Goal: Task Accomplishment & Management: Manage account settings

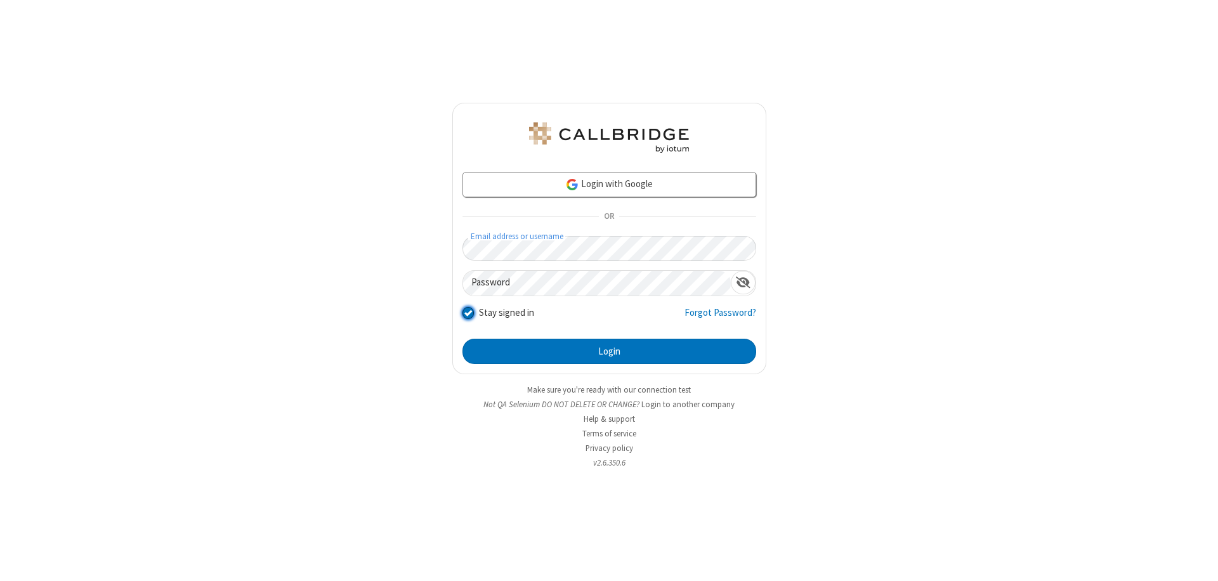
click at [468, 312] on input "Stay signed in" at bounding box center [469, 312] width 12 height 13
checkbox input "false"
click at [609, 352] on button "Login" at bounding box center [610, 351] width 294 height 25
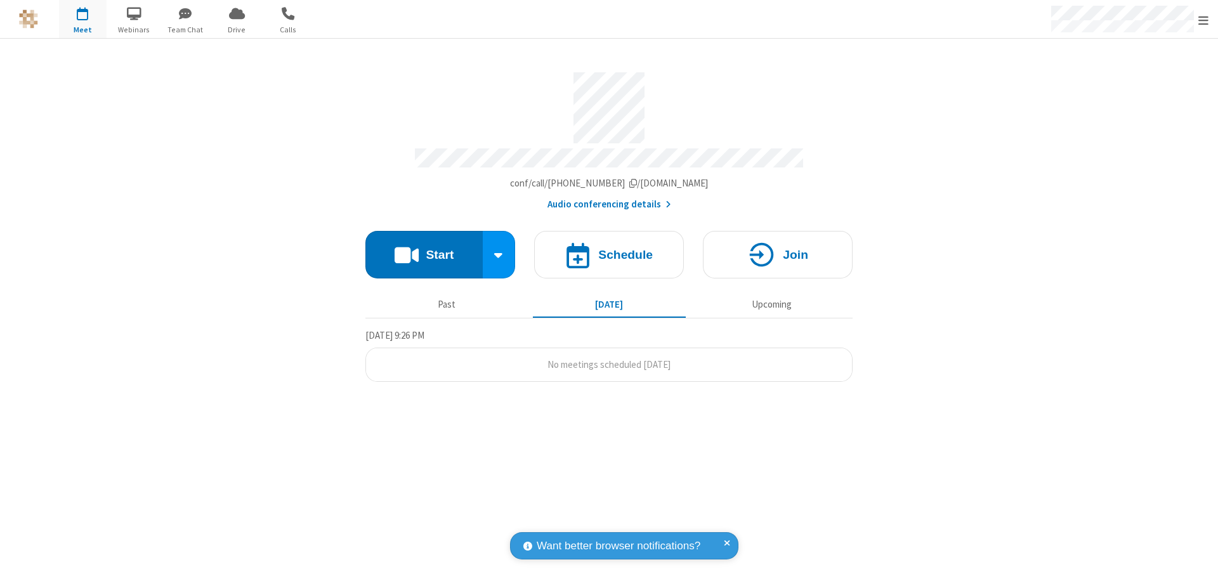
click at [1204, 19] on span "Open menu" at bounding box center [1204, 20] width 10 height 13
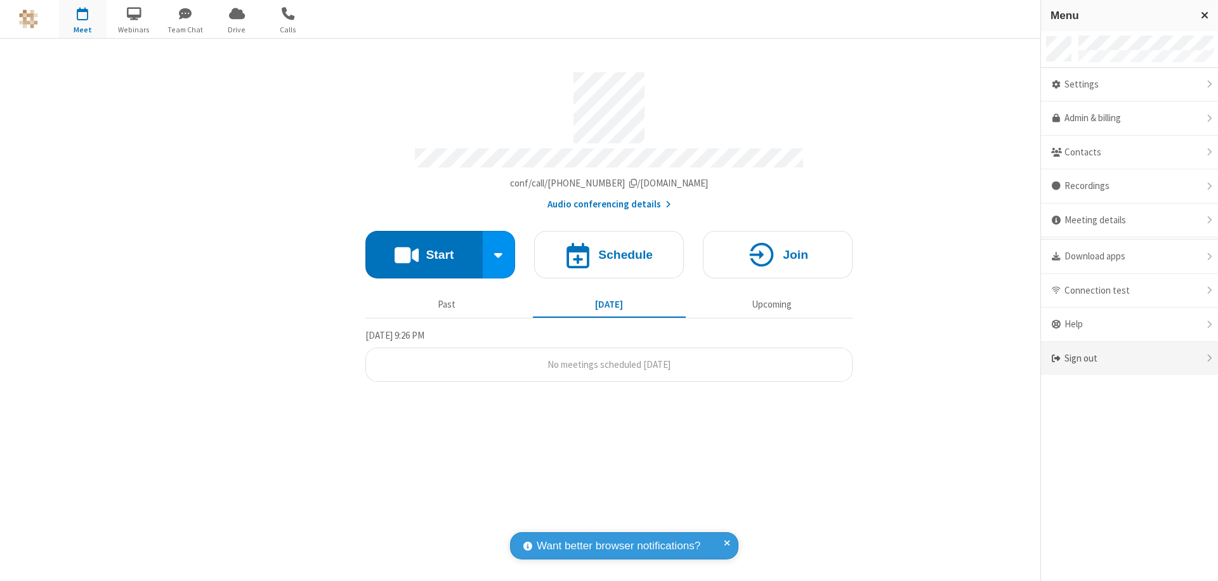
click at [1130, 359] on div "Sign out" at bounding box center [1129, 359] width 177 height 34
